Goal: Task Accomplishment & Management: Complete application form

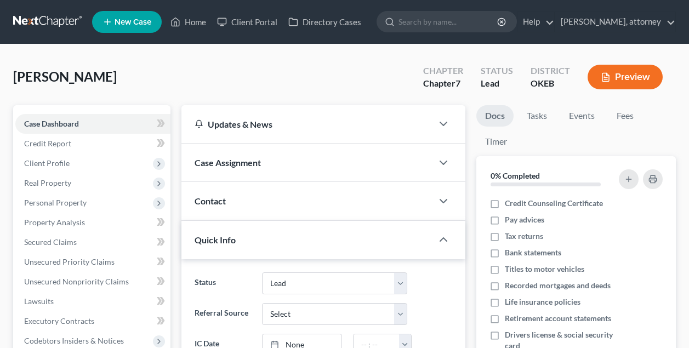
select select "10"
click at [197, 23] on link "Home" at bounding box center [188, 22] width 47 height 20
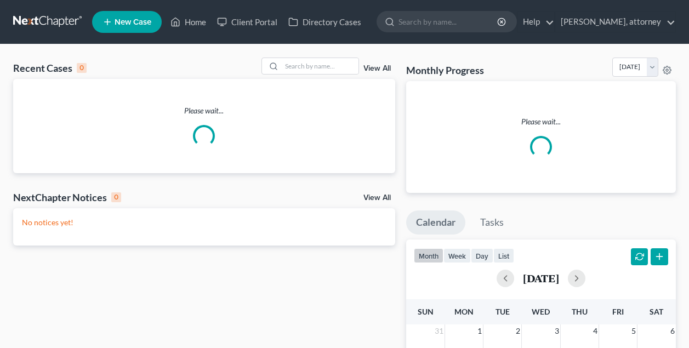
click at [139, 21] on span "New Case" at bounding box center [133, 22] width 37 height 8
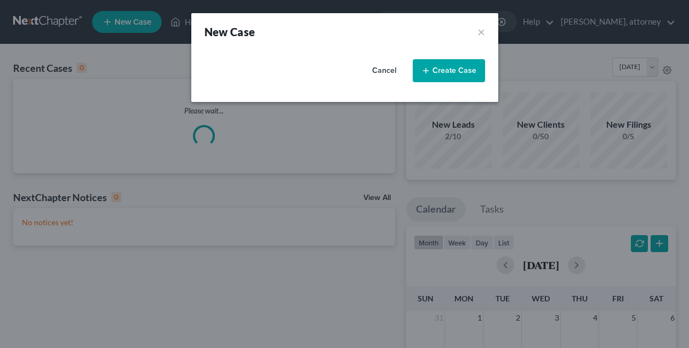
select select "65"
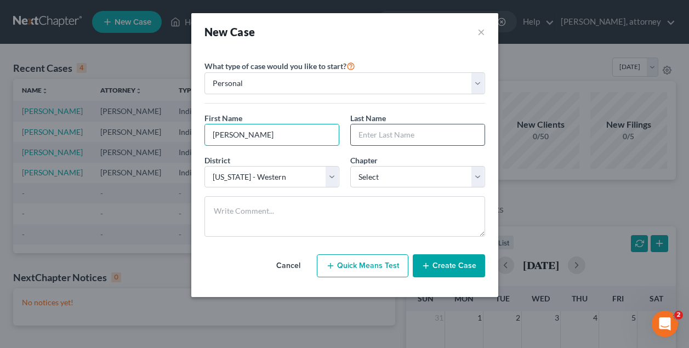
type input "[PERSON_NAME]"
click at [336, 152] on div "First Name * [PERSON_NAME] Last Name * [PERSON_NAME]" at bounding box center [345, 133] width 292 height 42
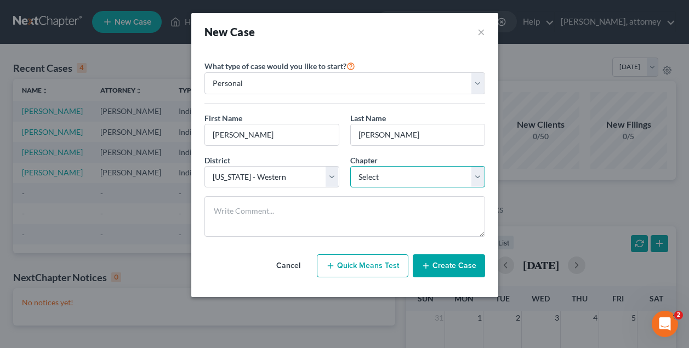
click at [376, 177] on select "Select 7 11 12 13" at bounding box center [417, 177] width 135 height 22
select select "0"
click at [454, 266] on button "Create Case" at bounding box center [449, 265] width 72 height 23
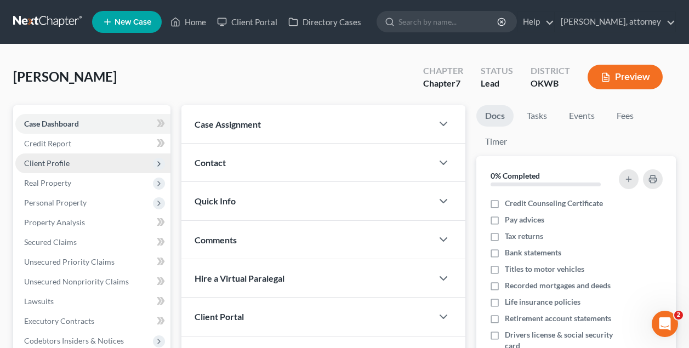
click at [59, 161] on span "Client Profile" at bounding box center [47, 162] width 46 height 9
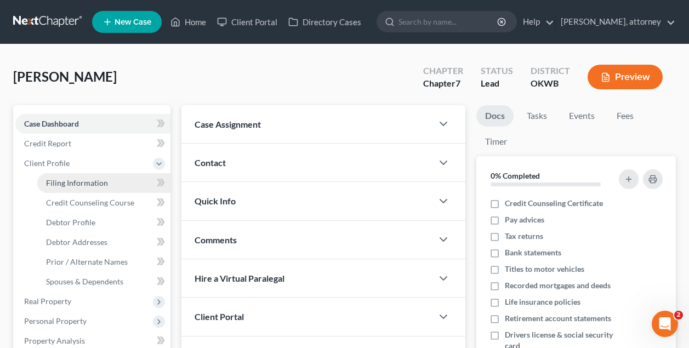
click at [72, 181] on span "Filing Information" at bounding box center [77, 182] width 62 height 9
select select "1"
select select "0"
select select "65"
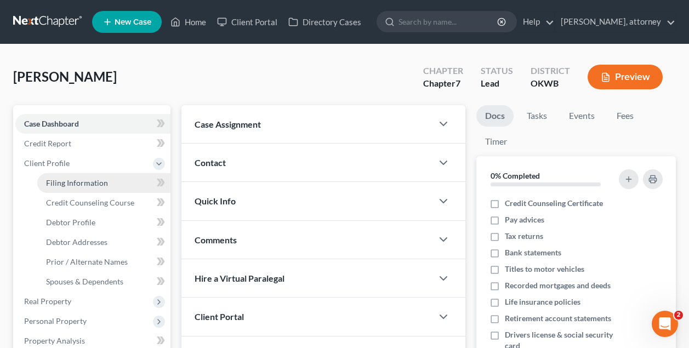
select select "37"
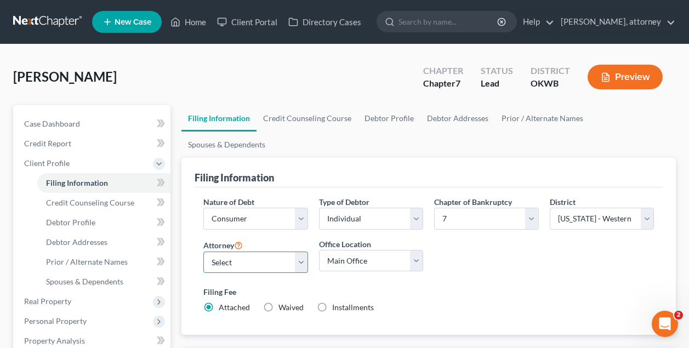
click at [258, 252] on select "Select [PERSON_NAME] - OKWB" at bounding box center [255, 263] width 104 height 22
select select "0"
click at [336, 158] on div "Filing Information" at bounding box center [429, 173] width 468 height 30
click at [319, 118] on link "Credit Counseling Course" at bounding box center [307, 118] width 101 height 26
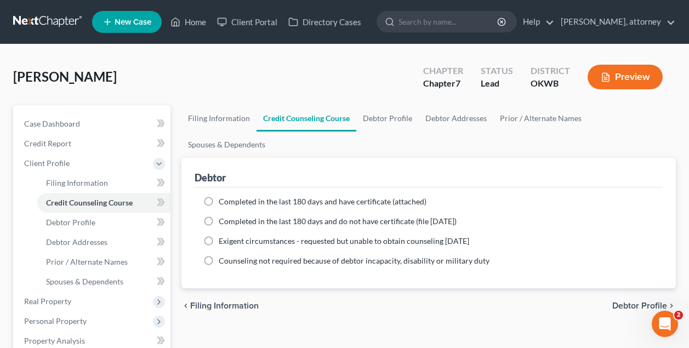
click at [219, 216] on label "Completed in the last 180 days and do not have certificate (file [DATE])" at bounding box center [338, 221] width 238 height 11
click at [223, 216] on input "Completed in the last 180 days and do not have certificate (file [DATE])" at bounding box center [226, 219] width 7 height 7
radio input "true"
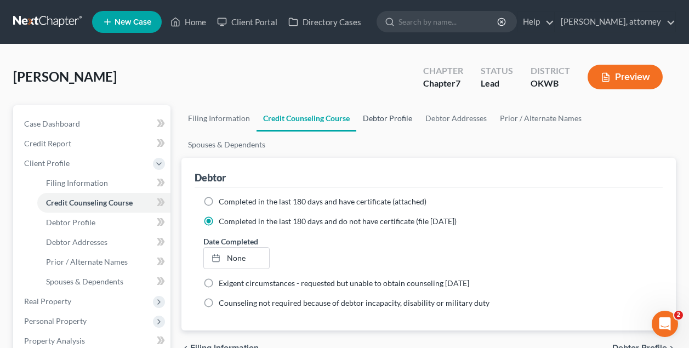
click at [396, 119] on link "Debtor Profile" at bounding box center [387, 118] width 62 height 26
select select "0"
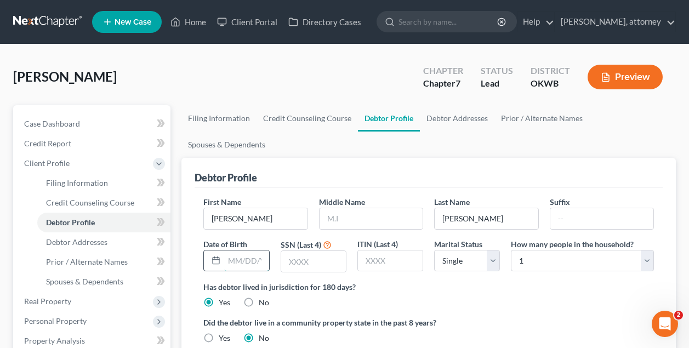
click at [253, 251] on input "text" at bounding box center [246, 261] width 44 height 21
type input "[DATE]"
click at [320, 251] on input "text" at bounding box center [313, 261] width 65 height 21
type input "8537"
click at [464, 119] on link "Debtor Addresses" at bounding box center [457, 118] width 75 height 26
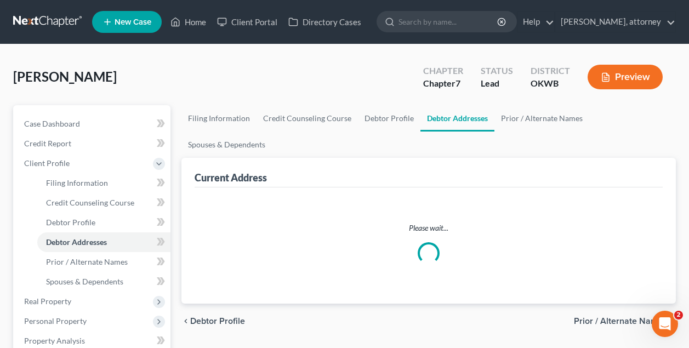
select select "0"
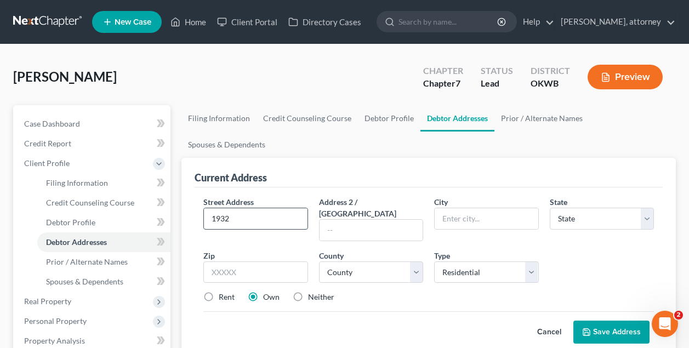
click at [268, 208] on input "1932" at bounding box center [255, 218] width 103 height 21
type input "[STREET_ADDRESS]"
type input "73160"
click at [389, 158] on div "Current Address" at bounding box center [429, 173] width 468 height 30
type input "[US_STATE][GEOGRAPHIC_DATA]"
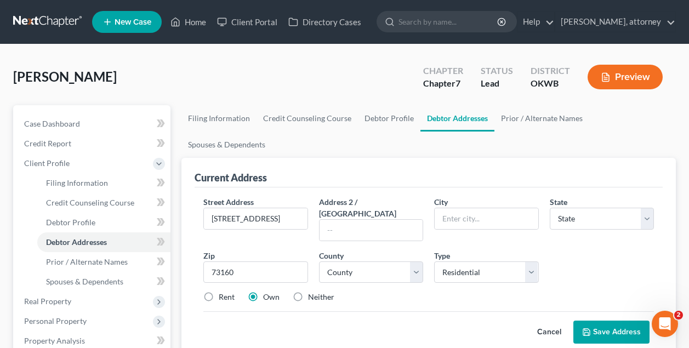
select select "37"
click at [498, 208] on input "[US_STATE][GEOGRAPHIC_DATA]" at bounding box center [486, 218] width 103 height 21
type input "O"
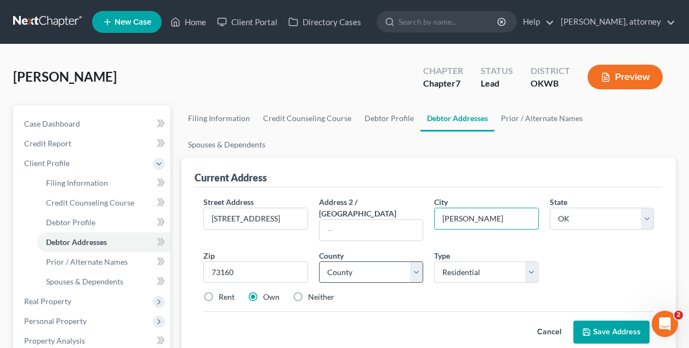
type input "[PERSON_NAME]"
select select "13"
click at [609, 321] on button "Save Address" at bounding box center [611, 332] width 76 height 23
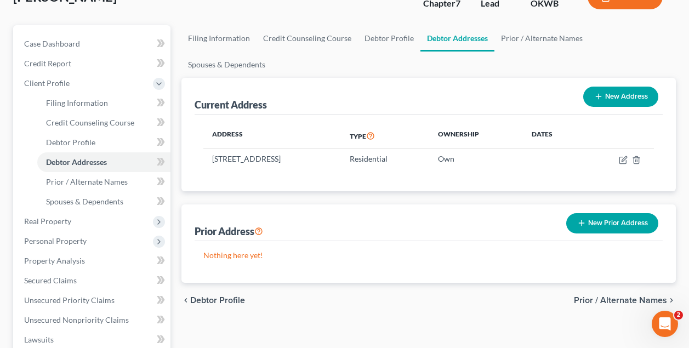
scroll to position [81, 0]
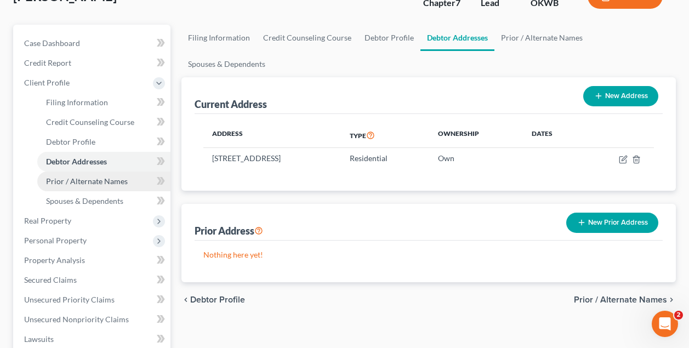
click at [103, 183] on span "Prior / Alternate Names" at bounding box center [87, 181] width 82 height 9
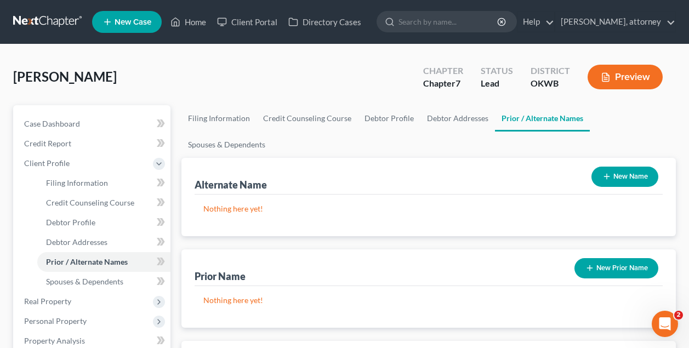
click at [635, 167] on button "New Name" at bounding box center [625, 177] width 67 height 20
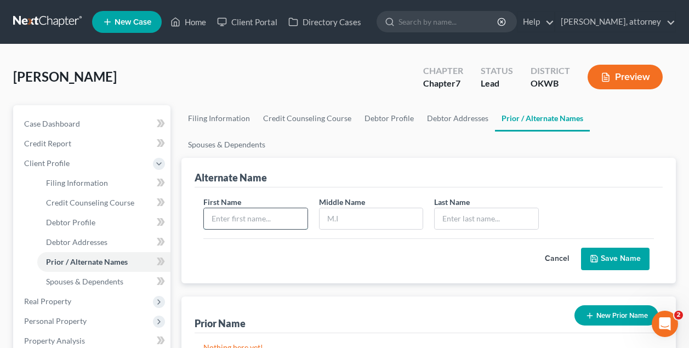
click at [262, 208] on input "text" at bounding box center [255, 218] width 103 height 21
type input "[PERSON_NAME]"
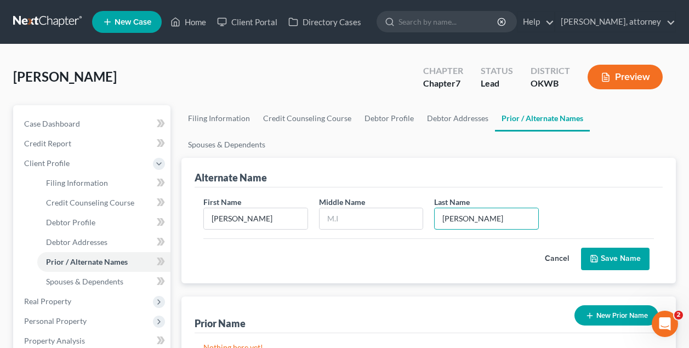
type input "[PERSON_NAME]"
click at [619, 248] on button "Save Name" at bounding box center [615, 259] width 69 height 23
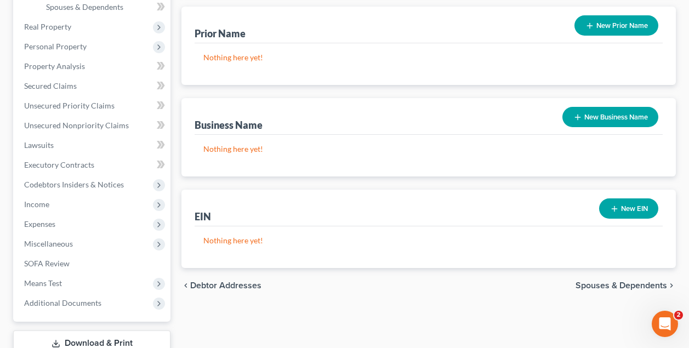
scroll to position [287, 0]
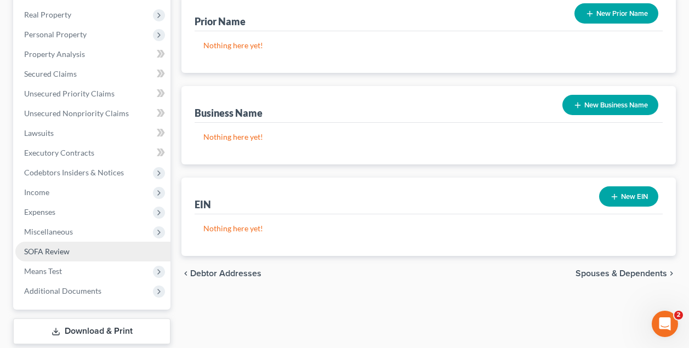
click at [50, 253] on span "SOFA Review" at bounding box center [47, 251] width 46 height 9
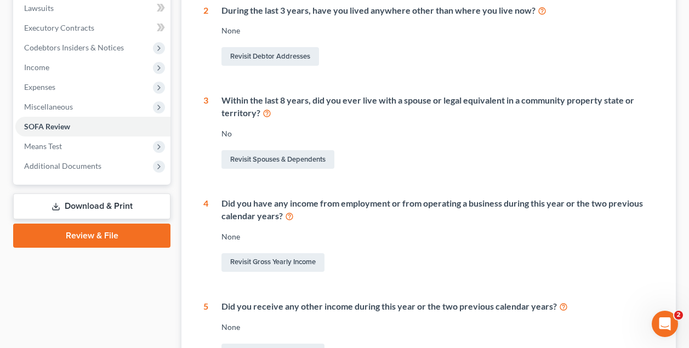
scroll to position [295, 0]
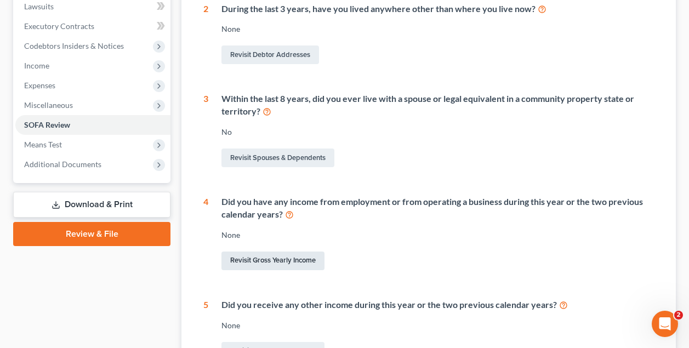
click at [295, 259] on link "Revisit Gross Yearly Income" at bounding box center [272, 261] width 103 height 19
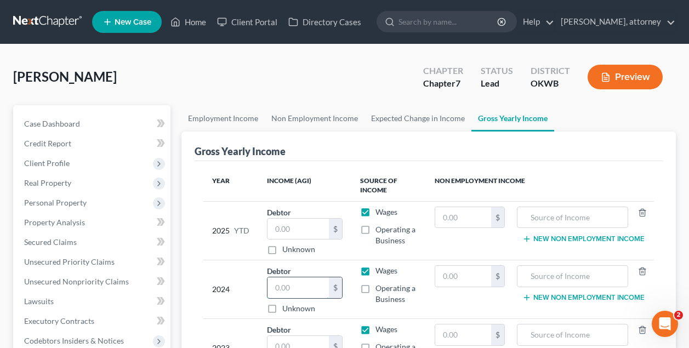
click at [300, 287] on input "text" at bounding box center [298, 287] width 61 height 21
type input "128,806"
click at [211, 316] on td "2024" at bounding box center [230, 289] width 55 height 59
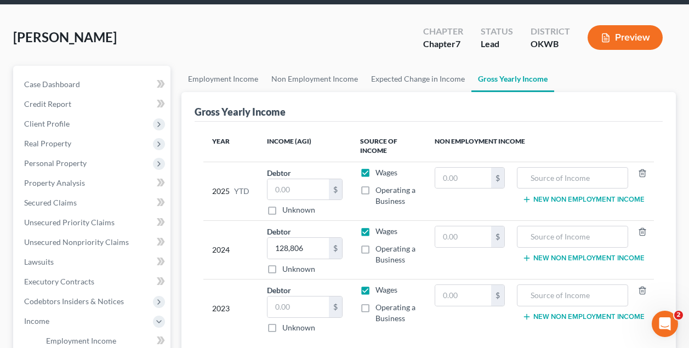
scroll to position [46, 0]
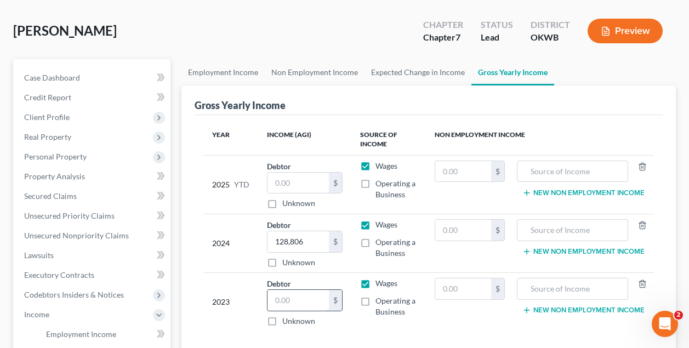
click at [302, 292] on input "text" at bounding box center [298, 300] width 61 height 21
type input "41,251"
click at [299, 185] on input "text" at bounding box center [298, 183] width 61 height 21
type input "1"
click at [331, 123] on div "Year Income (AGI) Source of Income Non Employment Income 2025 YTD Debtor 1.00 $…" at bounding box center [429, 234] width 468 height 238
